Goal: Task Accomplishment & Management: Complete application form

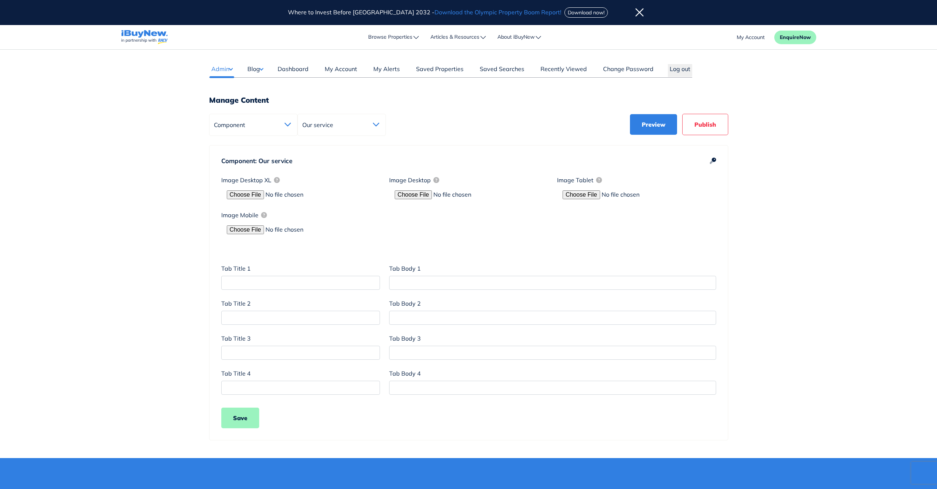
click at [448, 184] on div "Image Desktop" at bounding box center [468, 182] width 159 height 12
click at [250, 194] on input "file" at bounding box center [289, 194] width 125 height 9
type input "C:\fakepath\video-bg.jpg"
click at [425, 194] on input "file" at bounding box center [457, 194] width 125 height 9
type input "C:\fakepath\video-bg desktop.jpg"
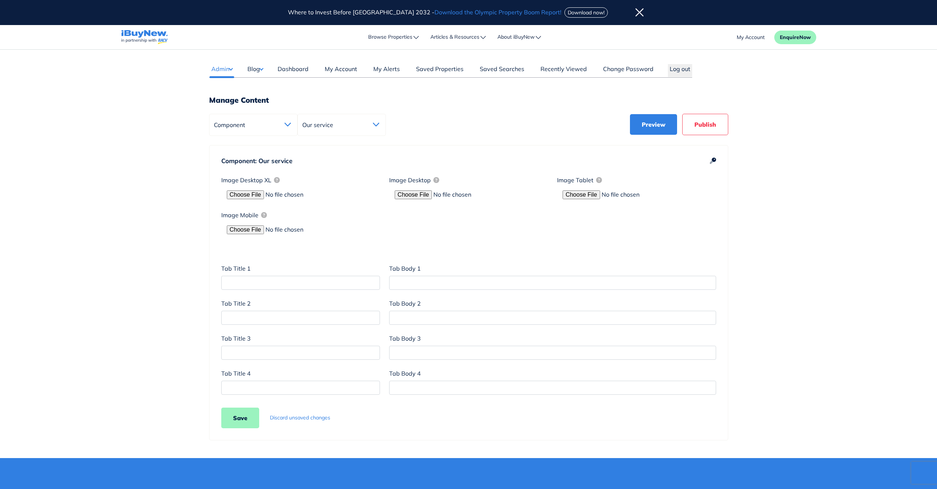
click at [813, 267] on main "Dashboard Admin Failed Jobs Force PropertyBase Update Manage Content Meet The T…" at bounding box center [468, 254] width 937 height 408
click at [712, 161] on icon at bounding box center [713, 161] width 6 height 6
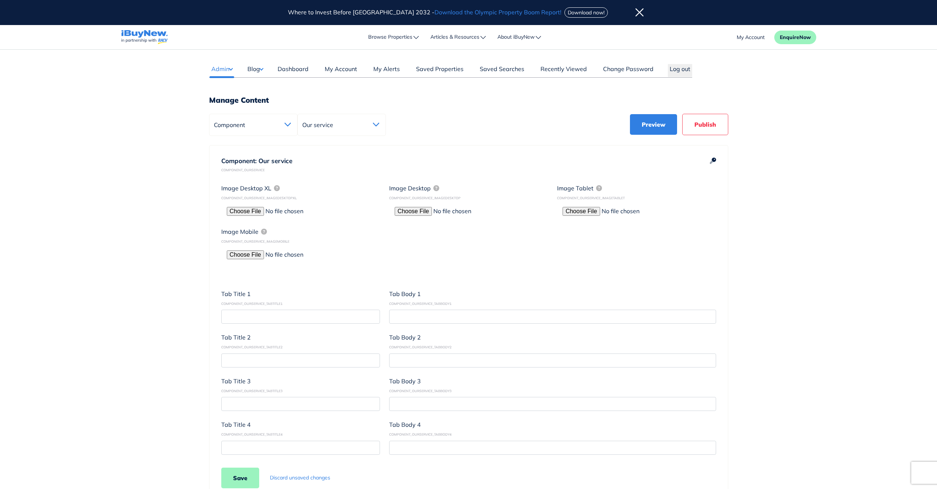
click at [599, 197] on div "COMPONENT_OURSERVICE_IMAGETABLET" at bounding box center [636, 197] width 159 height 5
copy div "COMPONENT_OURSERVICE_IMAGETABLET"
click at [718, 247] on div "Component: Our service COMPONENT_OURSERVICE Image Desktop XL COMPONENT_OURSERVI…" at bounding box center [468, 322] width 519 height 355
click at [586, 215] on div at bounding box center [636, 211] width 159 height 14
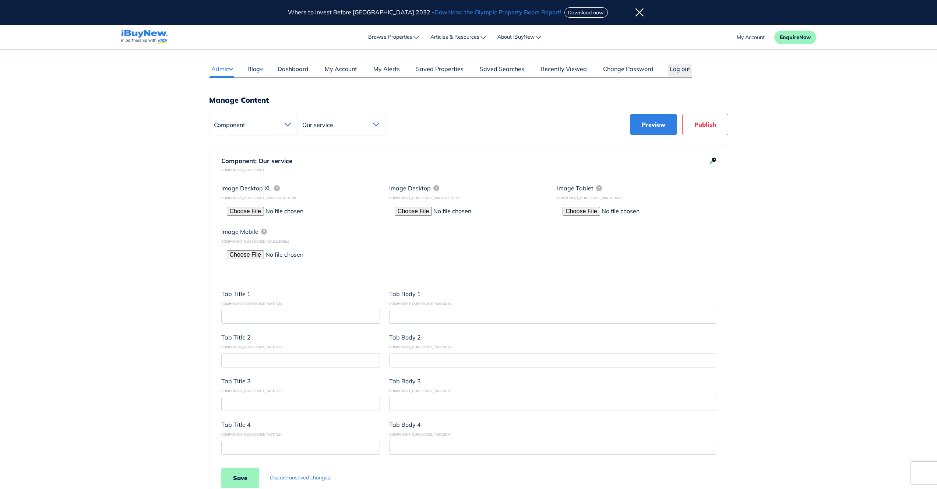
click at [586, 214] on input "file" at bounding box center [625, 211] width 125 height 9
type input "C:\fakepath\tablet.jpg"
click at [250, 256] on input "file" at bounding box center [289, 254] width 125 height 9
click at [256, 255] on input "file" at bounding box center [289, 254] width 125 height 9
type input "C:\fakepath\video-bg mobile.jpg"
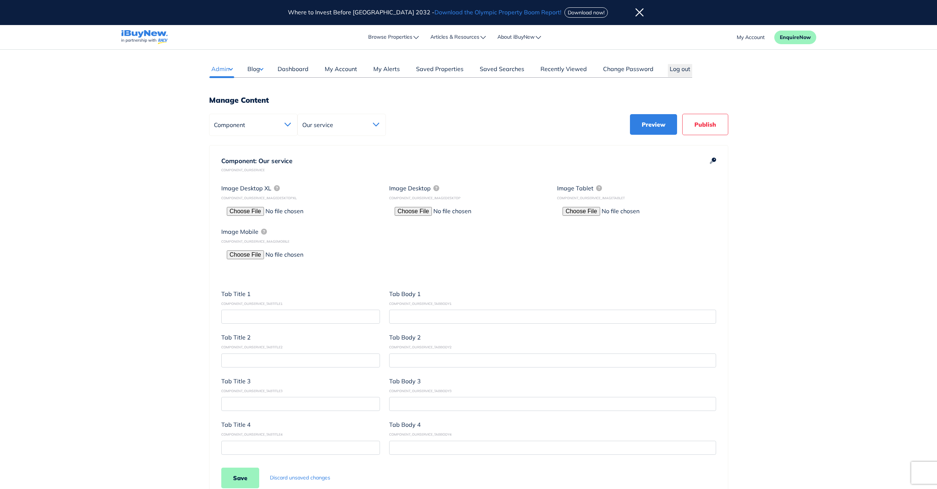
click at [785, 356] on main "Dashboard Admin Failed Jobs Force PropertyBase Update Manage Content Meet The T…" at bounding box center [468, 284] width 937 height 468
click at [355, 317] on input "text" at bounding box center [300, 317] width 159 height 14
paste input "Empower"
type input "Empower"
click at [472, 315] on input "text" at bounding box center [552, 317] width 327 height 14
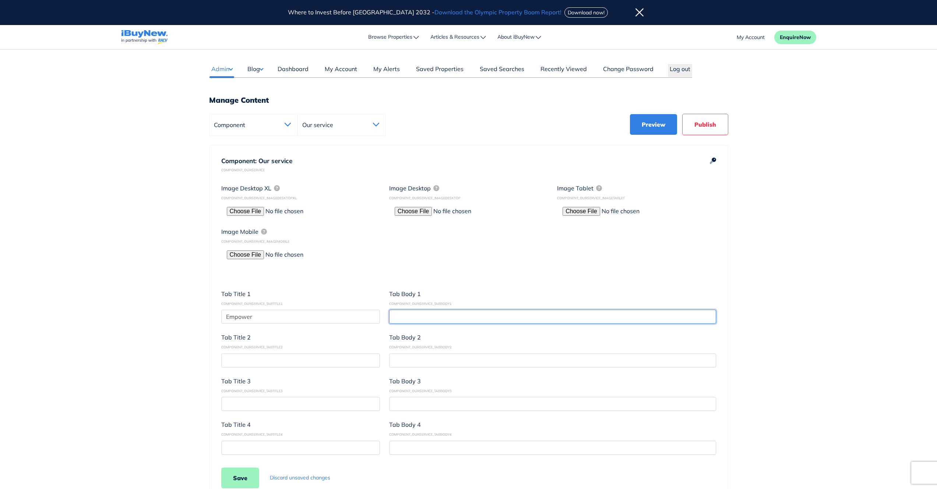
click at [472, 315] on input "text" at bounding box center [552, 317] width 327 height 14
paste input "We understand your investment goals and analyse market opportunities to align w…"
type input "We understand your investment goals and analyse market opportunities to align w…"
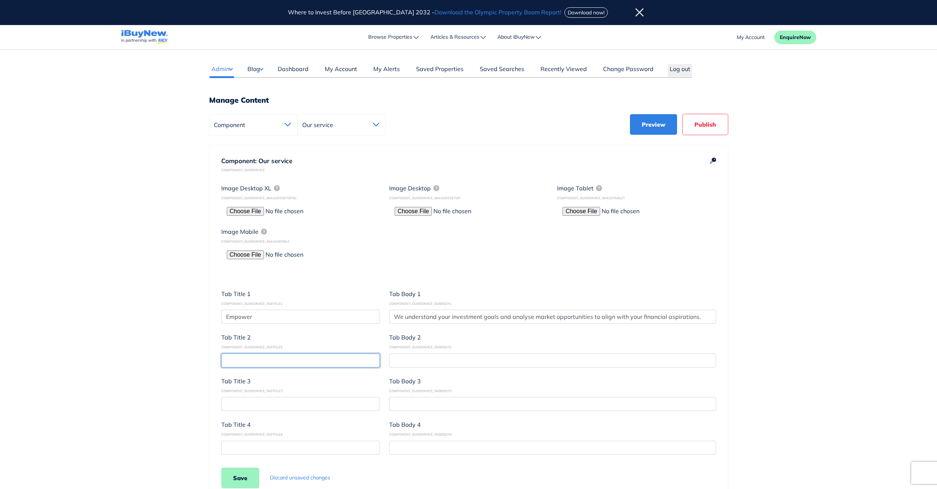
click at [304, 360] on input "text" at bounding box center [300, 360] width 159 height 14
paste input "Evaluate"
type input "Evaluate"
click at [421, 362] on input "text" at bounding box center [552, 360] width 327 height 14
paste input "Through rigorous analysis, we empower you with strategic, high growth property …"
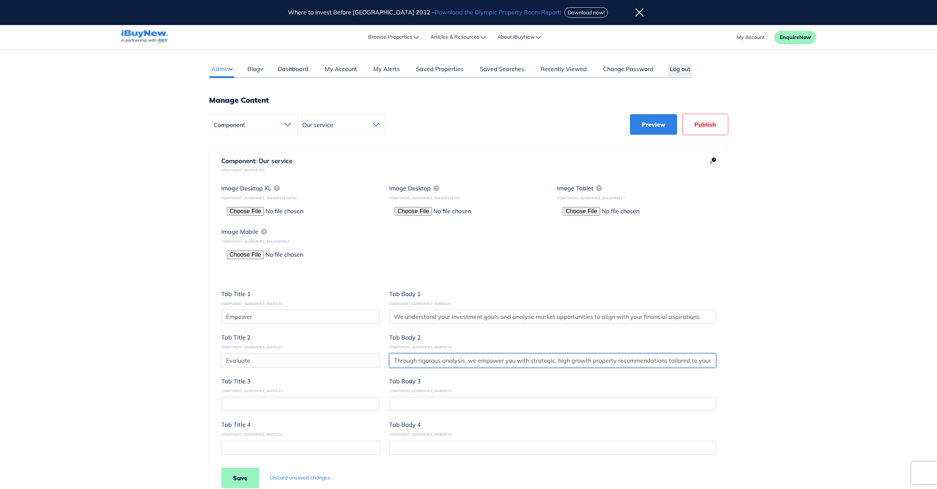
scroll to position [0, 45]
type input "Through rigorous analysis, we empower you with strategic, high growth property …"
click at [282, 404] on input "text" at bounding box center [300, 404] width 159 height 14
paste input "Execute"
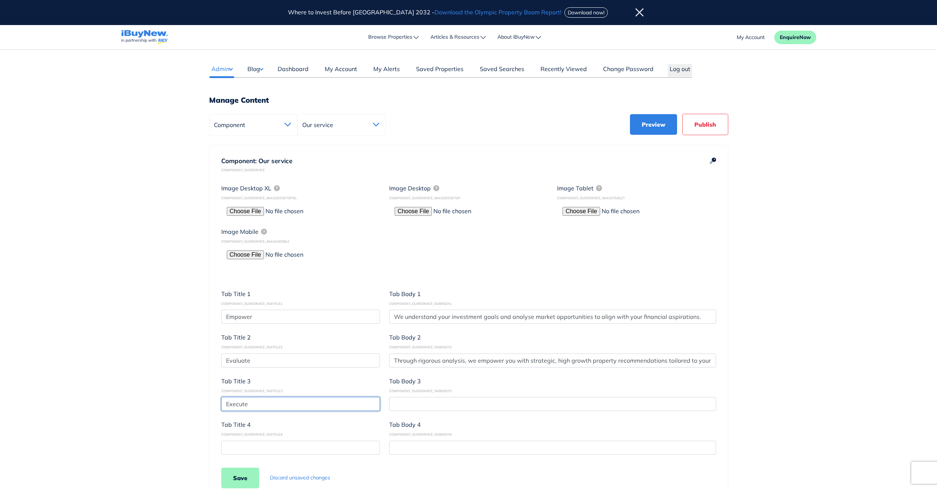
type input "Execute"
click at [299, 452] on input "text" at bounding box center [300, 448] width 159 height 14
paste input "We support every step of your property investment journey, ensuring seamless ex…"
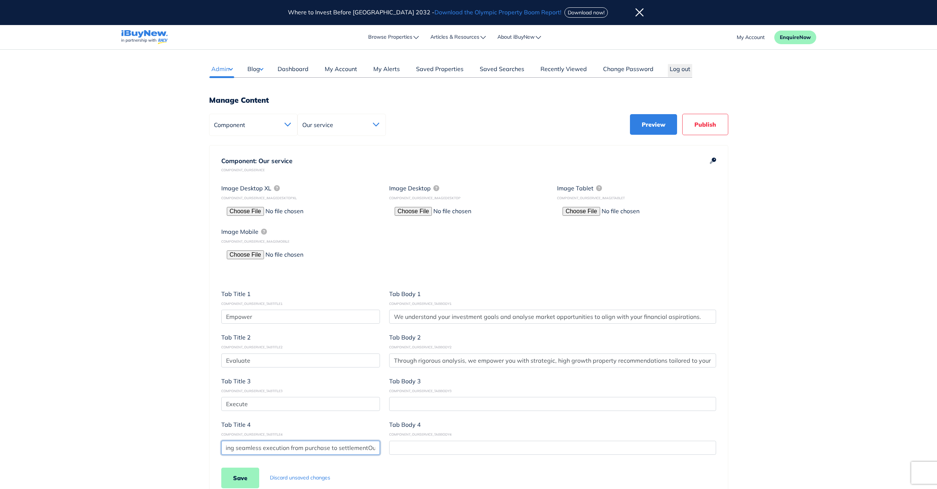
type input "We support every step of your property investment journey, ensuring seamless ex…"
click at [445, 402] on input "text" at bounding box center [552, 404] width 327 height 14
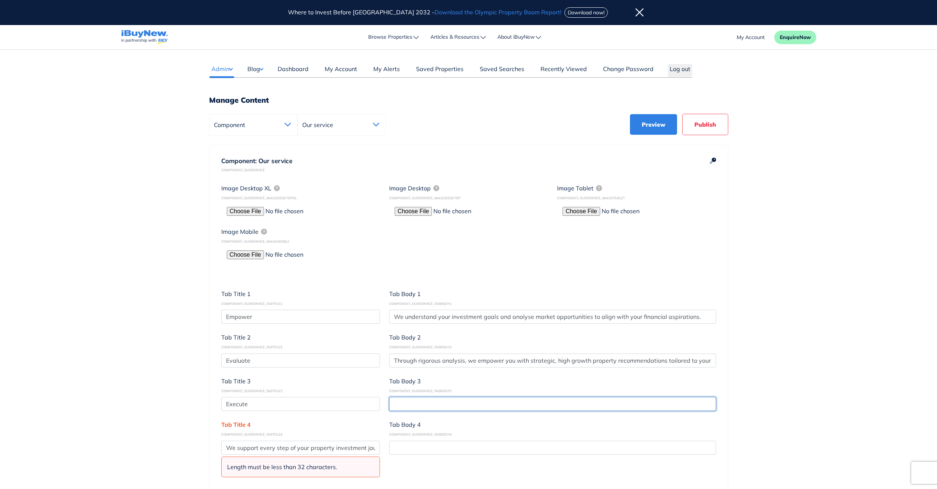
paste input "We support every step of your property investment journey, ensuring seamless ex…"
type input "We support every step of your property investment journey, ensuring seamless ex…"
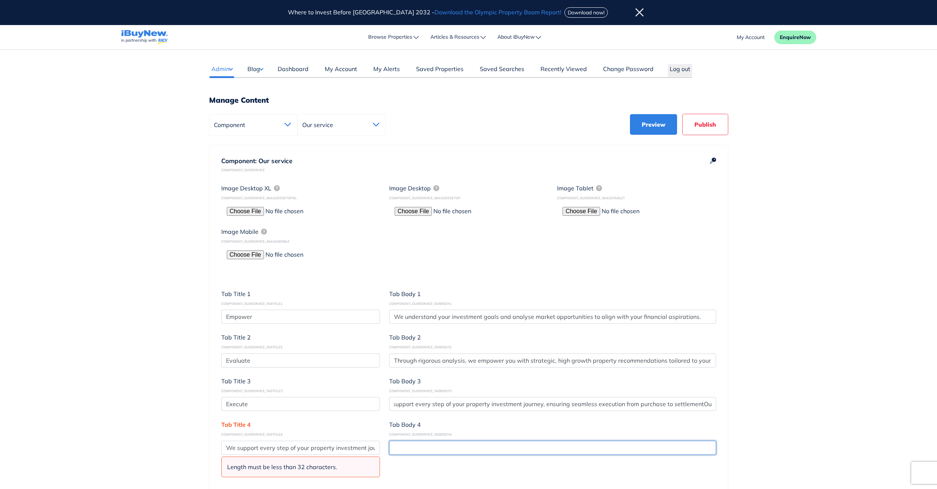
click at [432, 445] on input "text" at bounding box center [552, 448] width 327 height 14
paste input "We support every step of your property investment journey, ensuring seamless ex…"
type input "We support every step of your property investment journey, ensuring seamless ex…"
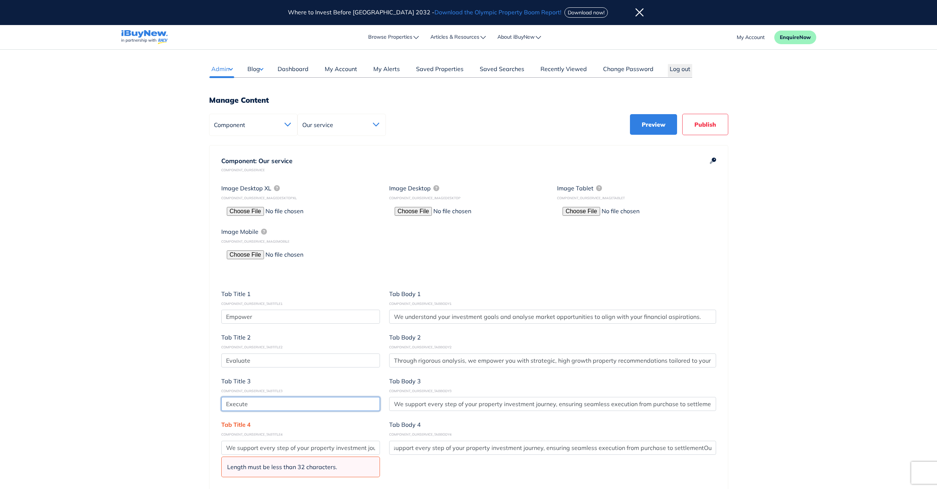
scroll to position [0, 0]
click at [240, 401] on input "Execute" at bounding box center [300, 404] width 159 height 14
click at [272, 452] on input "We support every step of your property investment journey, ensuring seamless ex…" at bounding box center [300, 448] width 159 height 14
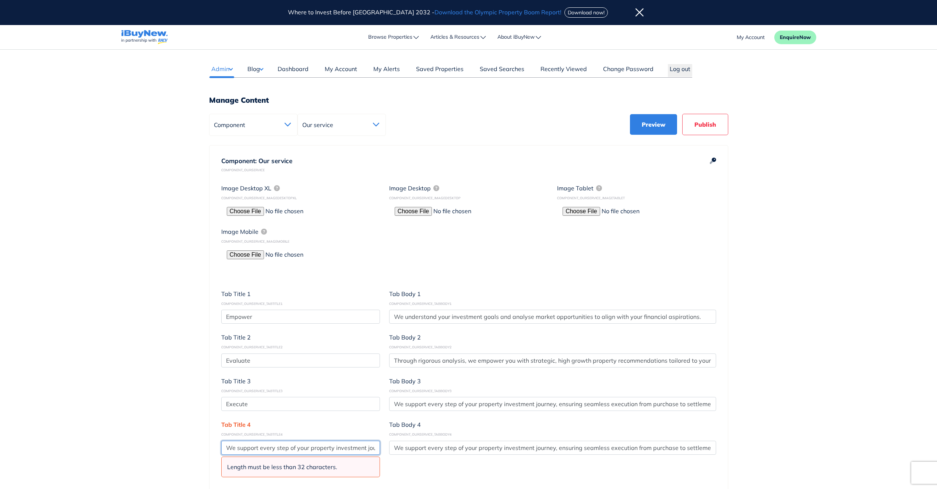
click at [276, 445] on input "We support every step of your property investment journey, ensuring seamless ex…" at bounding box center [300, 448] width 159 height 14
paste input "Execute"
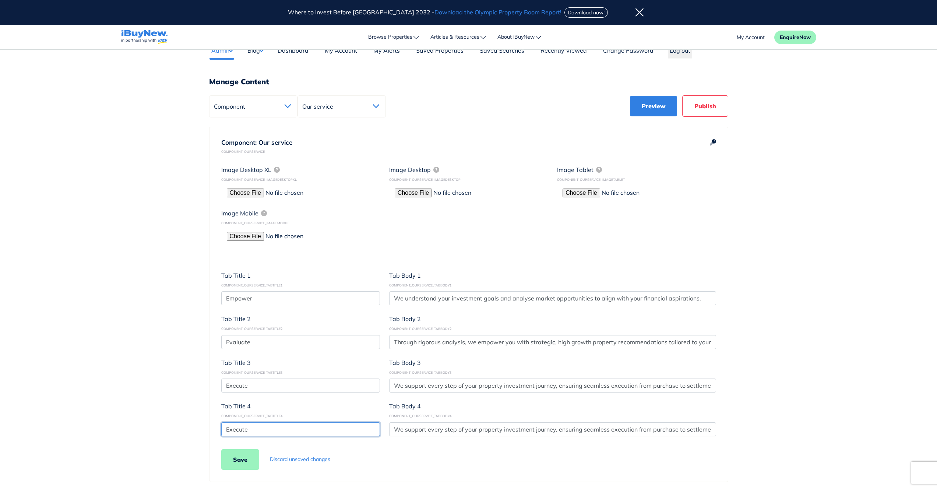
scroll to position [21, 0]
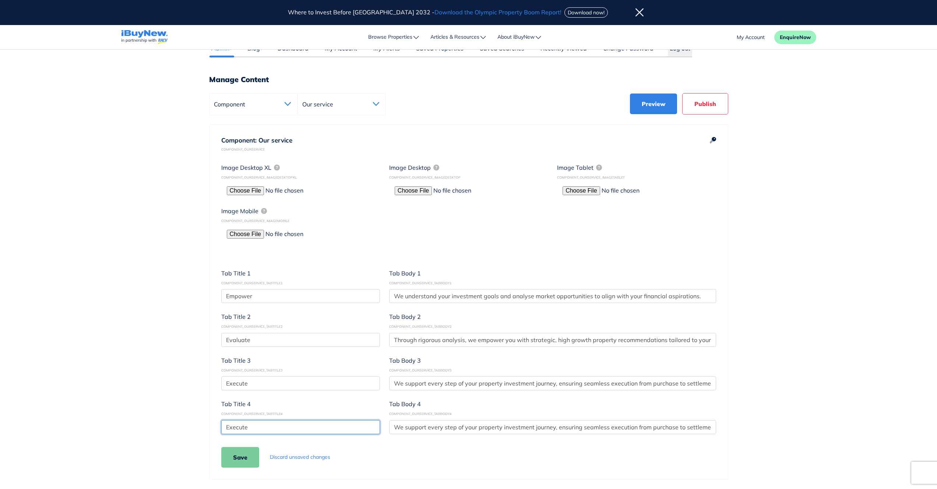
type input "Execute"
click at [240, 454] on button "Save" at bounding box center [240, 457] width 38 height 21
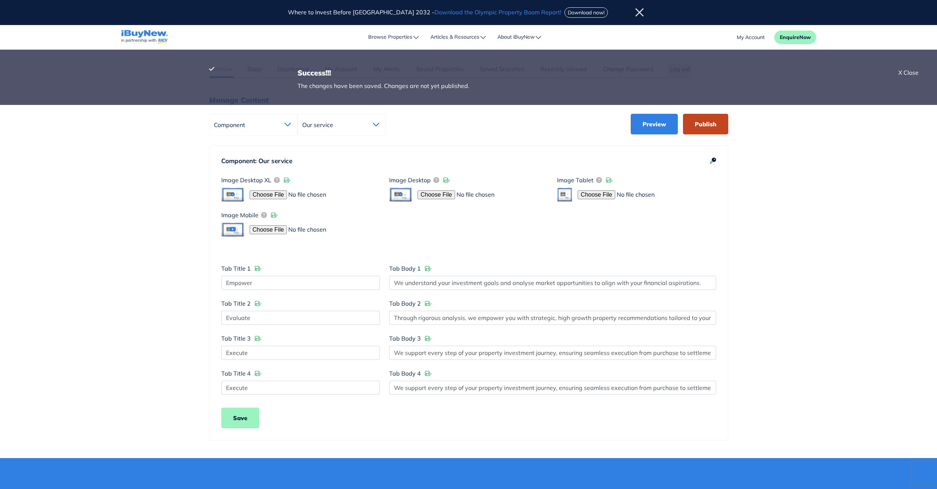
click at [713, 129] on button "Publish" at bounding box center [705, 124] width 45 height 21
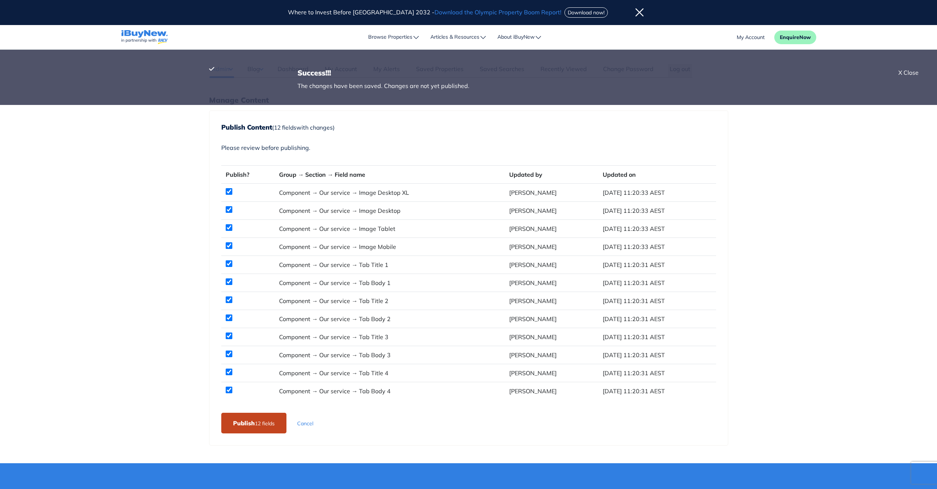
click at [261, 424] on small "12 field s" at bounding box center [265, 423] width 20 height 7
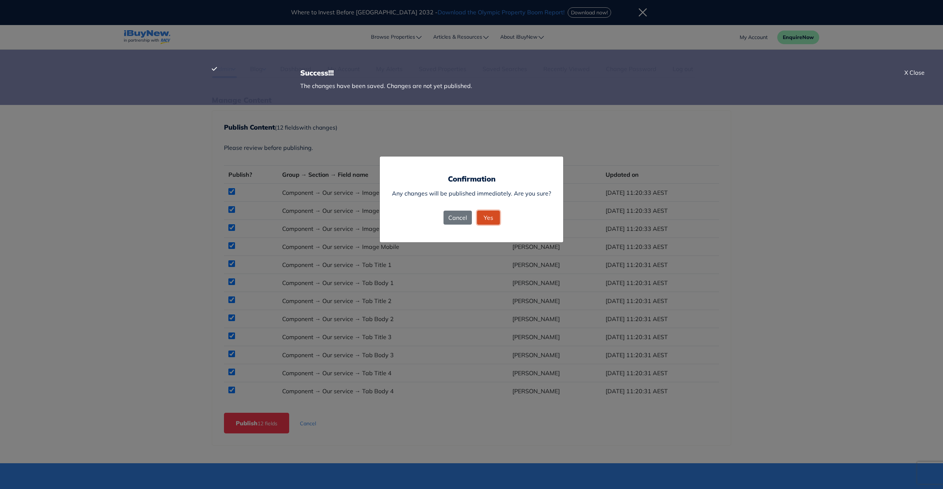
click at [487, 216] on span "Yes" at bounding box center [488, 217] width 10 height 7
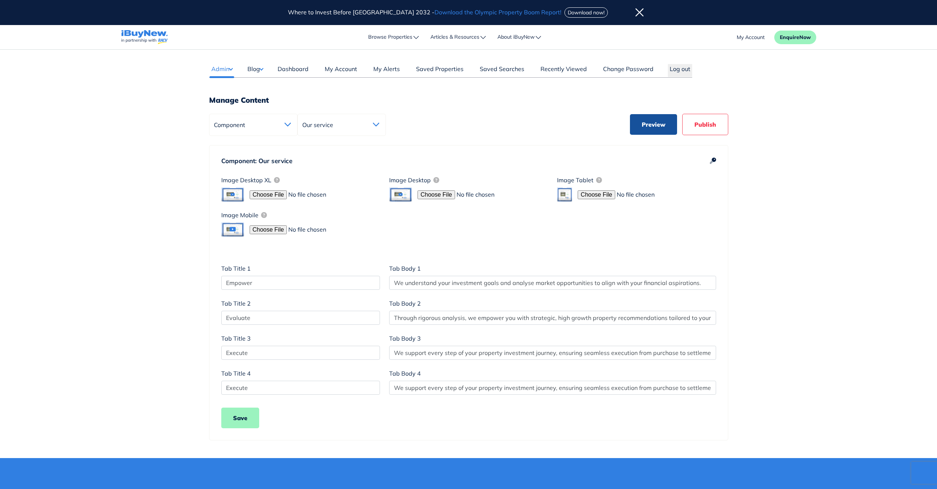
click at [659, 125] on button "Preview" at bounding box center [653, 124] width 47 height 21
